Goal: Check status: Check status

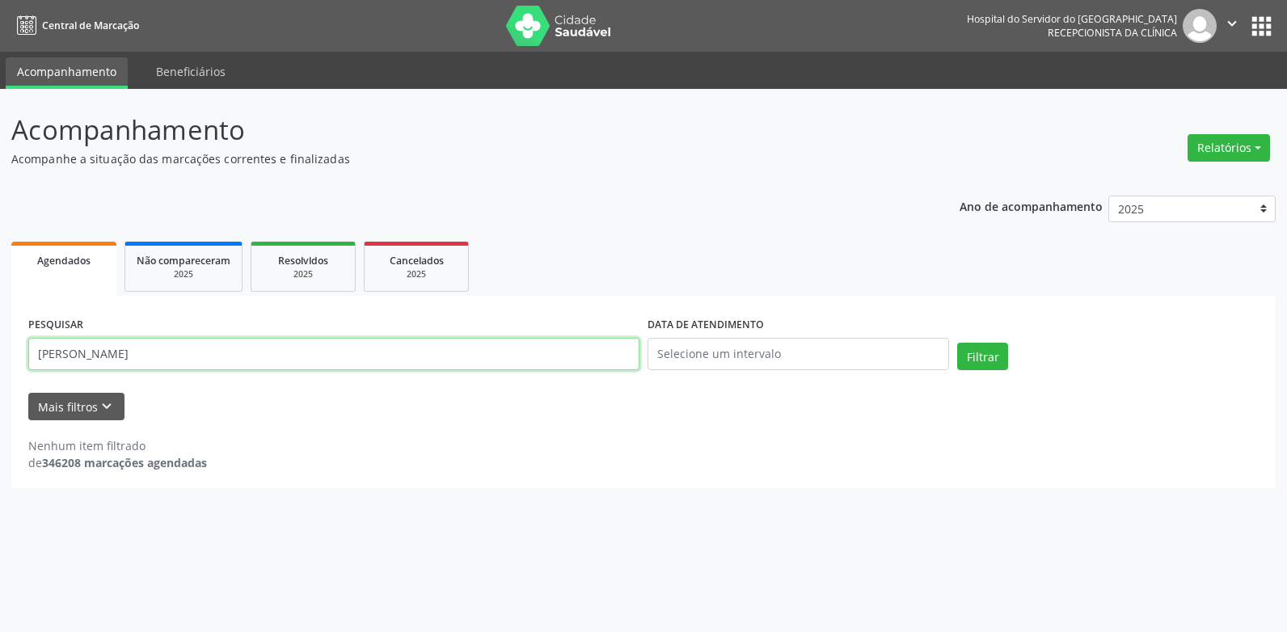
click at [438, 356] on input "[PERSON_NAME]" at bounding box center [333, 354] width 611 height 32
type input "e"
type input "[PERSON_NAME]"
click at [957, 343] on button "Filtrar" at bounding box center [982, 356] width 51 height 27
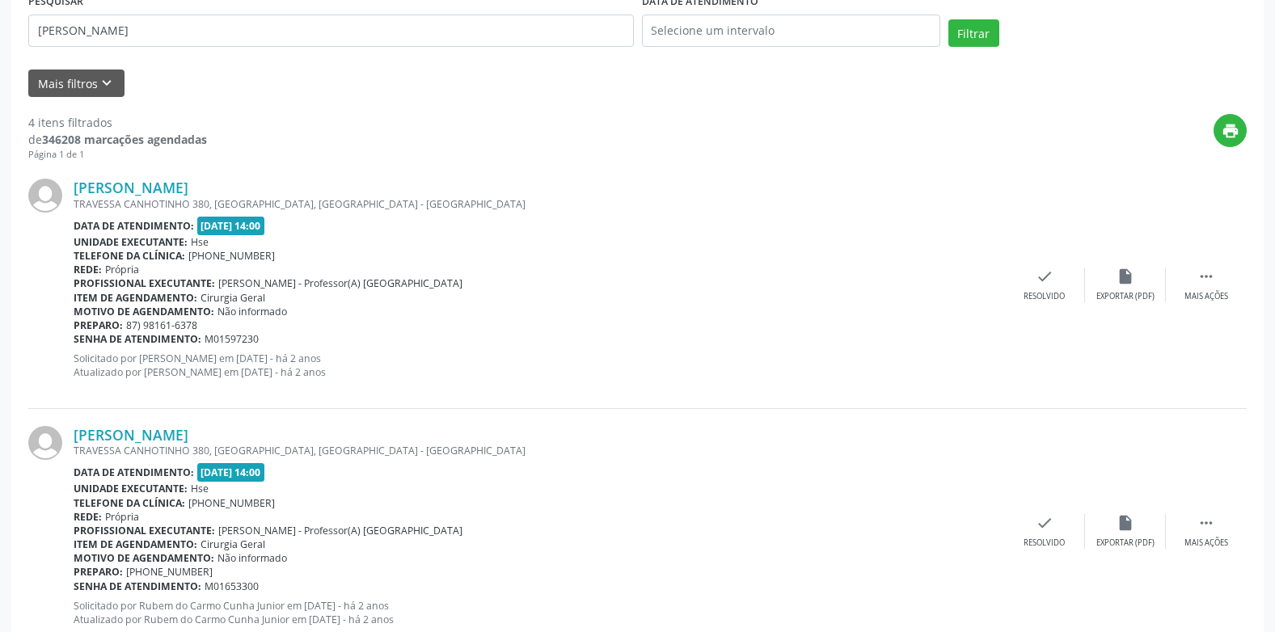
scroll to position [162, 0]
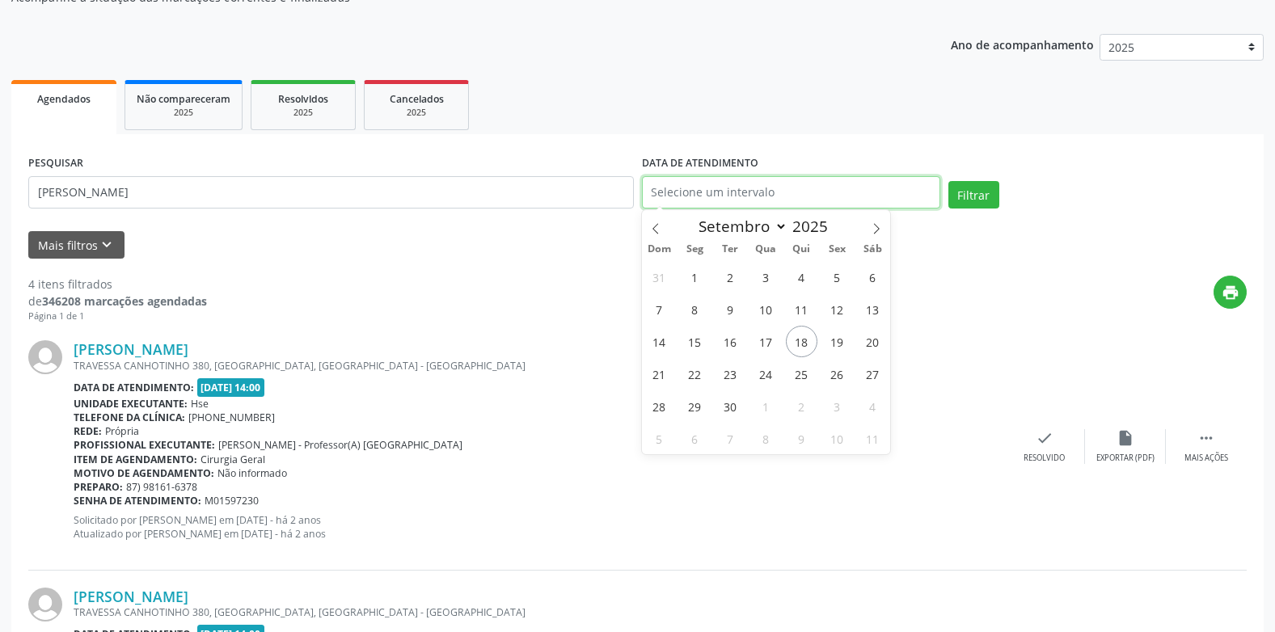
click at [762, 185] on input "text" at bounding box center [791, 192] width 298 height 32
click at [825, 348] on span "19" at bounding box center [837, 342] width 32 height 32
type input "[DATE]"
click at [825, 348] on span "19" at bounding box center [837, 342] width 32 height 32
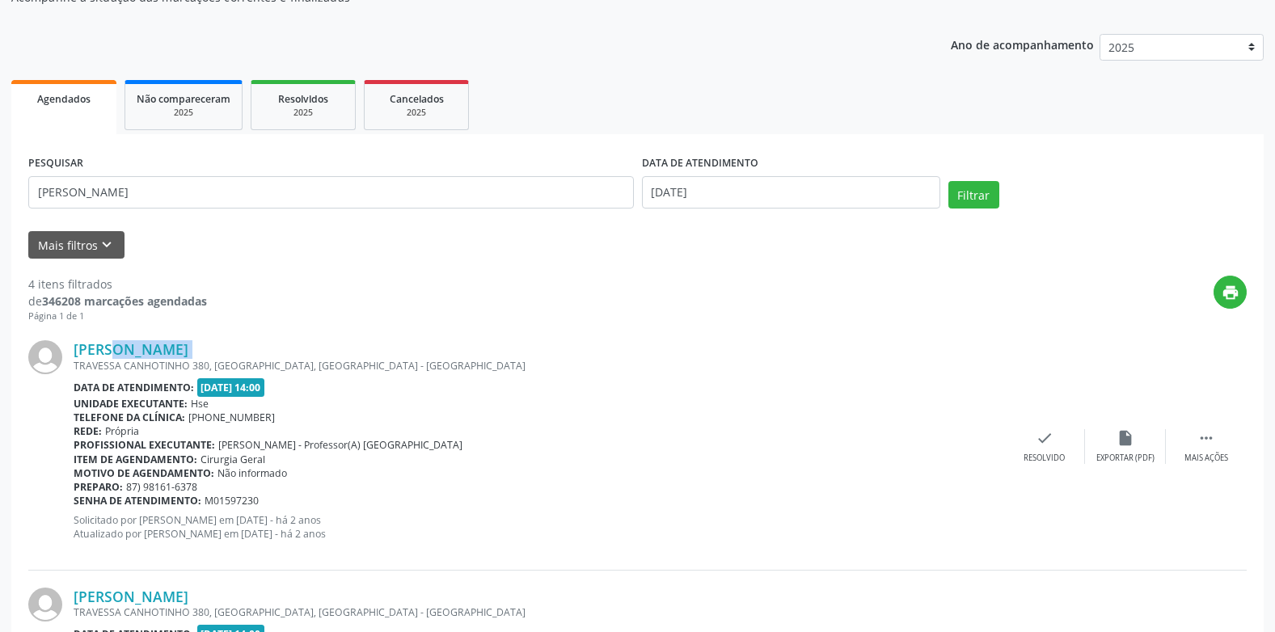
click at [825, 348] on div "[PERSON_NAME]" at bounding box center [539, 349] width 930 height 18
click at [964, 189] on button "Filtrar" at bounding box center [973, 194] width 51 height 27
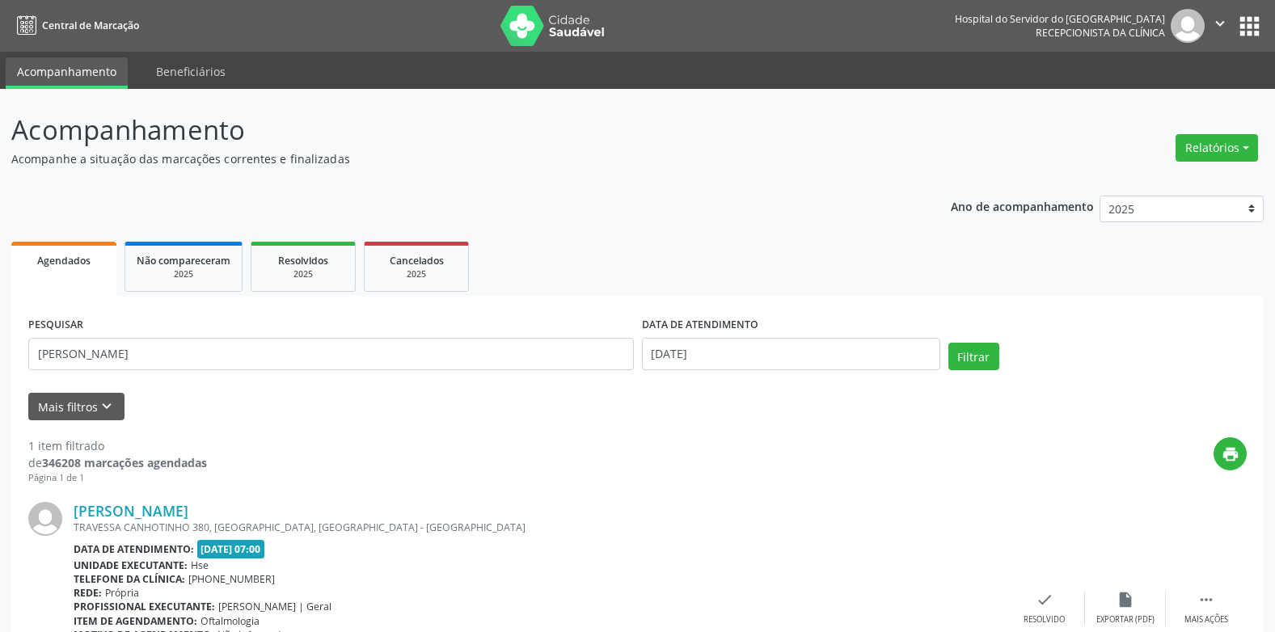
scroll to position [128, 0]
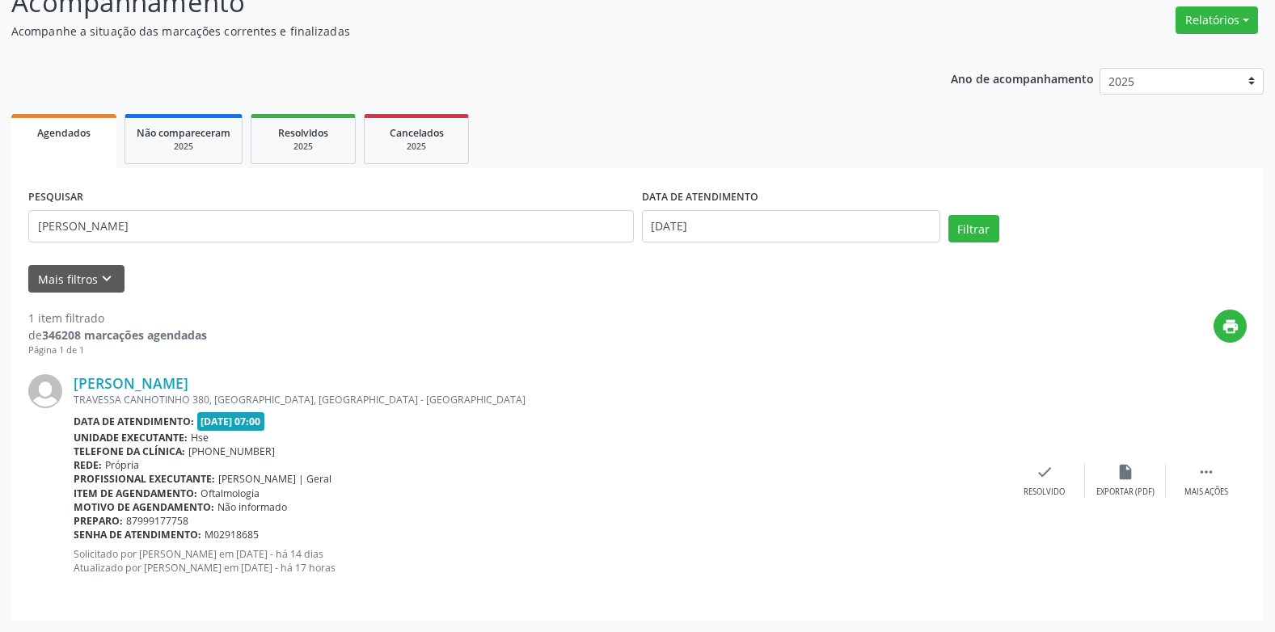
click at [864, 429] on div "Data de atendimento: [DATE] 07:00" at bounding box center [539, 421] width 930 height 19
